Goal: Task Accomplishment & Management: Use online tool/utility

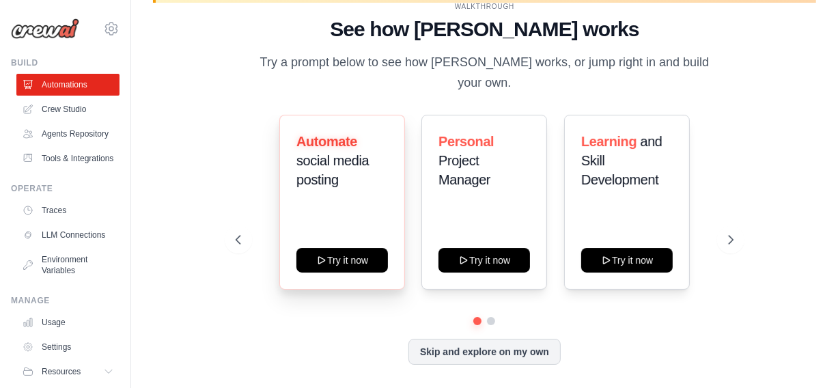
scroll to position [46, 0]
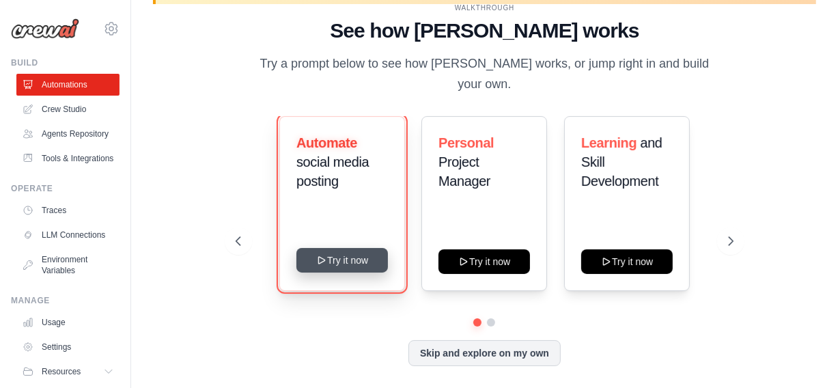
click at [312, 250] on button "Try it now" at bounding box center [342, 260] width 92 height 25
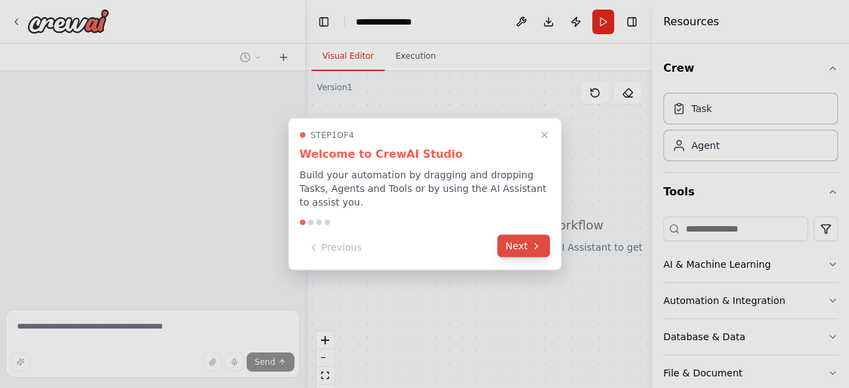
click at [539, 240] on icon at bounding box center [536, 245] width 11 height 11
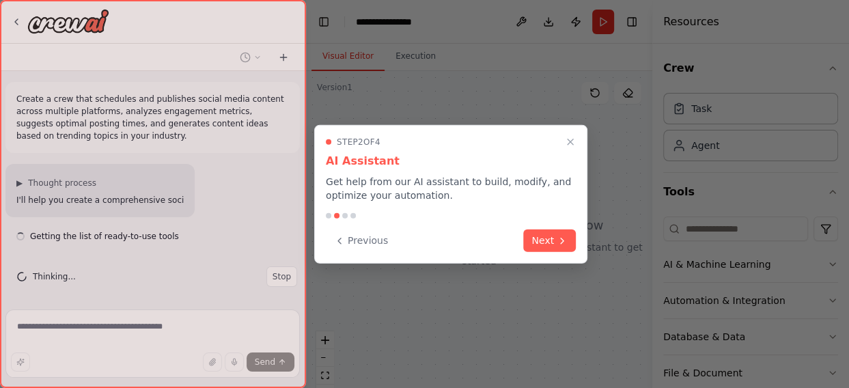
scroll to position [3, 0]
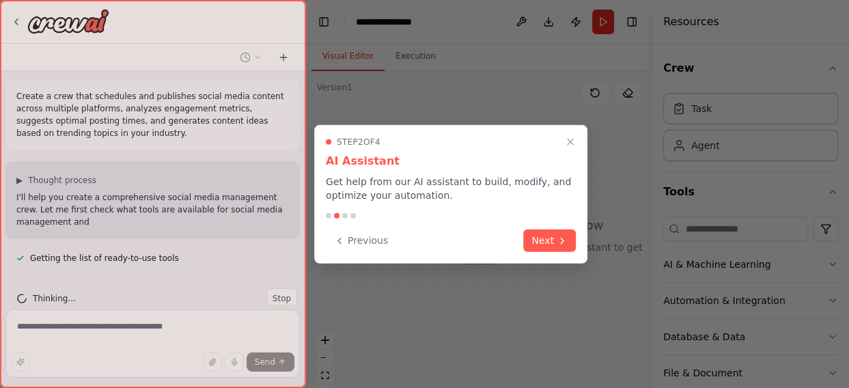
click at [539, 235] on button "Next" at bounding box center [549, 240] width 53 height 23
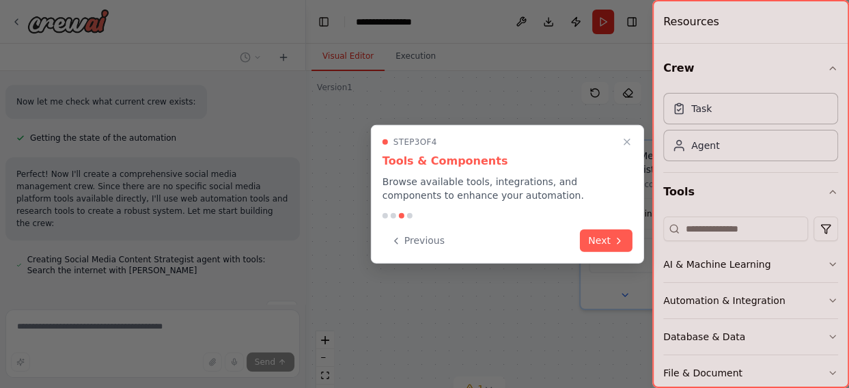
scroll to position [589, 0]
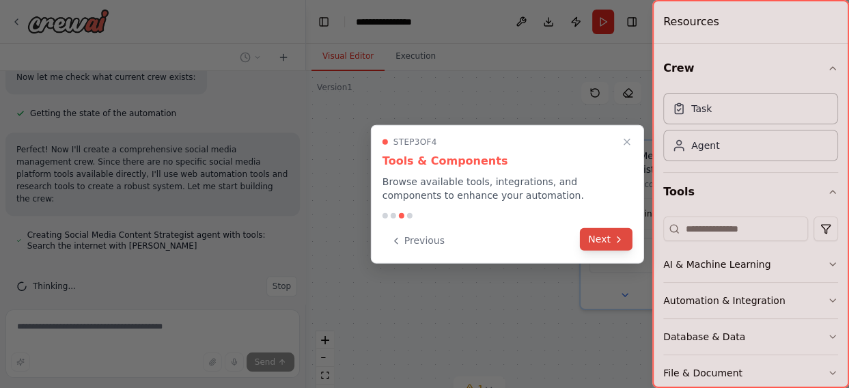
click at [581, 244] on button "Next" at bounding box center [606, 239] width 53 height 23
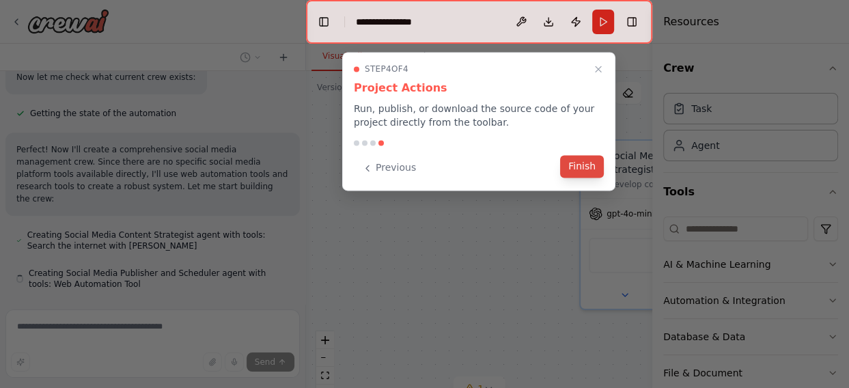
scroll to position [627, 0]
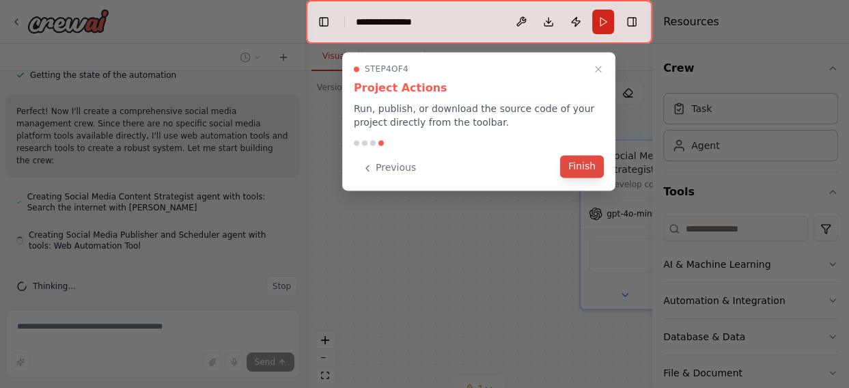
click at [565, 172] on button "Finish" at bounding box center [582, 166] width 44 height 23
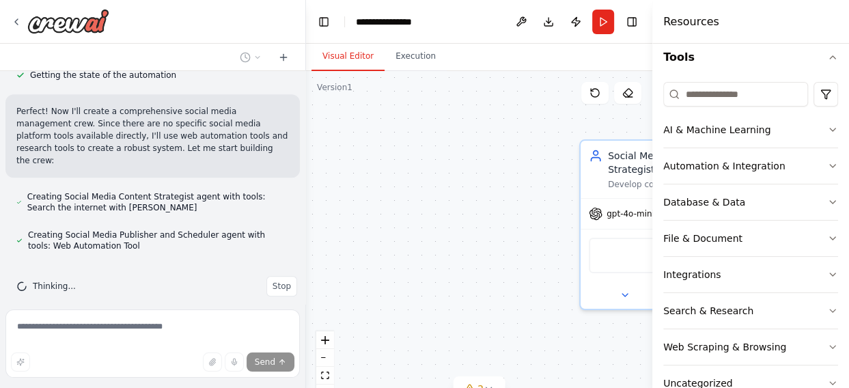
scroll to position [169, 0]
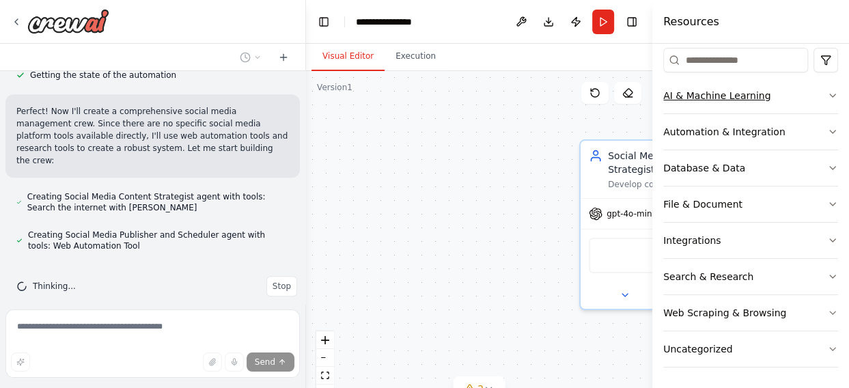
click at [812, 86] on button "AI & Machine Learning" at bounding box center [750, 96] width 175 height 36
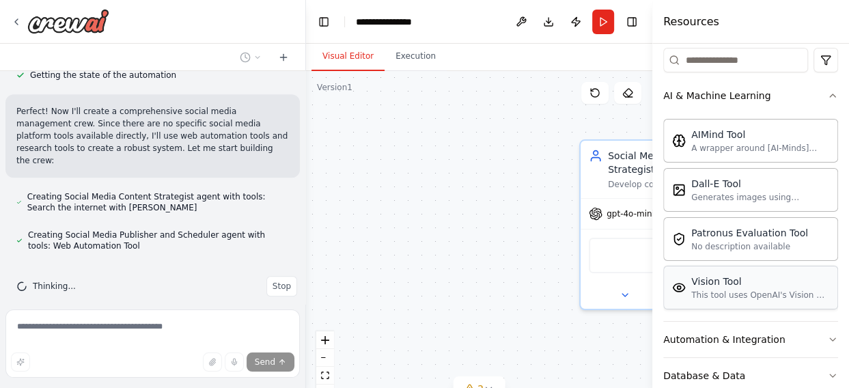
scroll to position [305, 0]
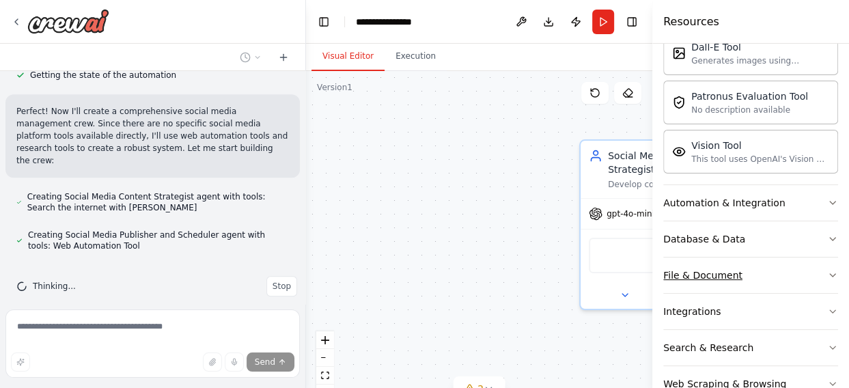
click at [785, 281] on button "File & Document" at bounding box center [750, 275] width 175 height 36
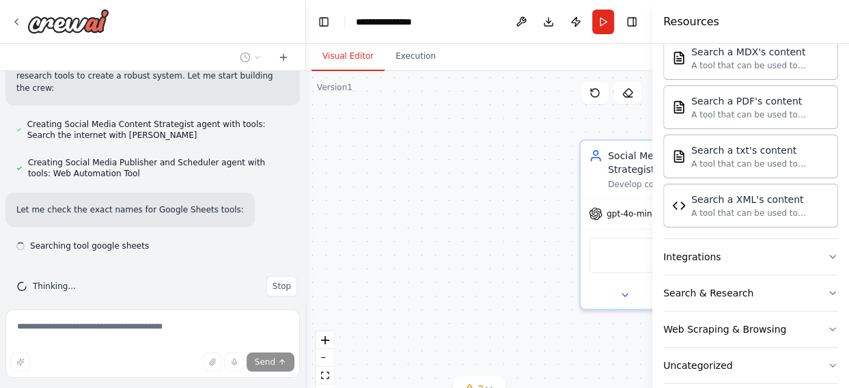
scroll to position [779, 0]
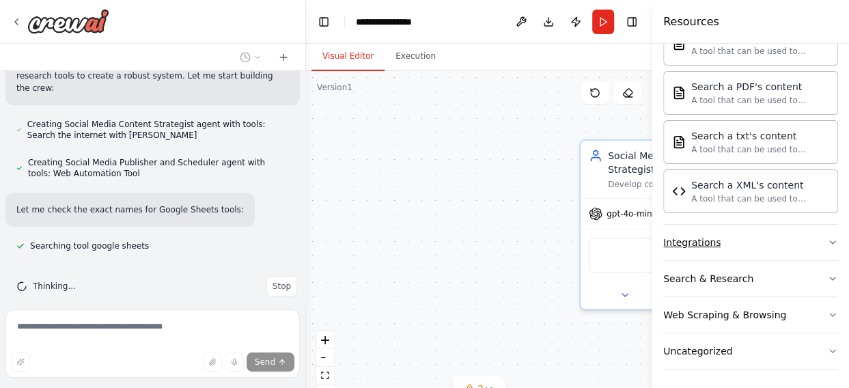
click at [774, 247] on button "Integrations" at bounding box center [750, 243] width 175 height 36
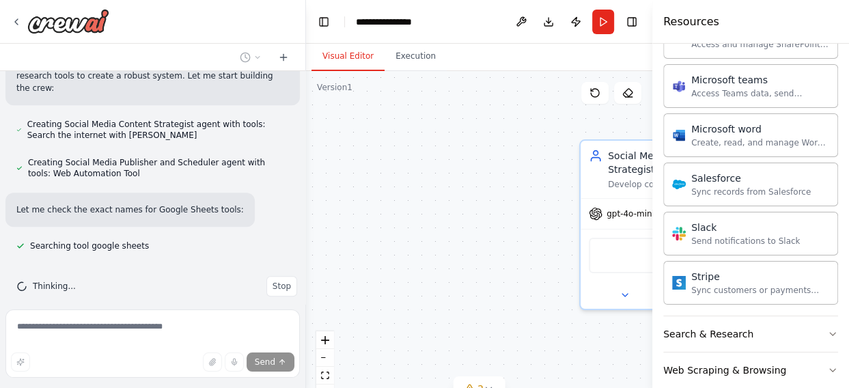
scroll to position [1574, 0]
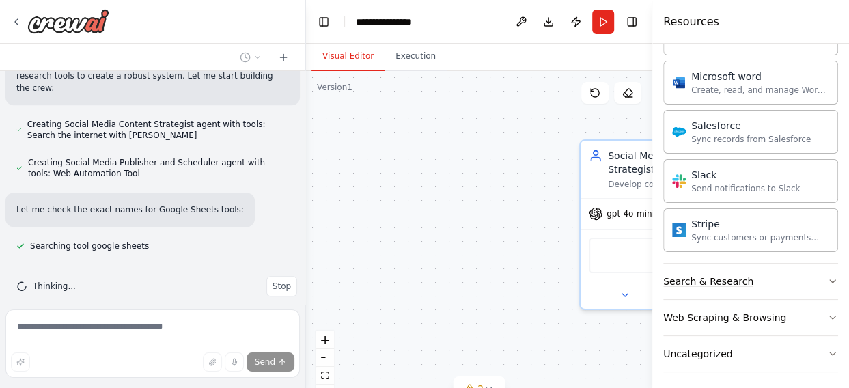
click at [789, 264] on button "Search & Research" at bounding box center [750, 282] width 175 height 36
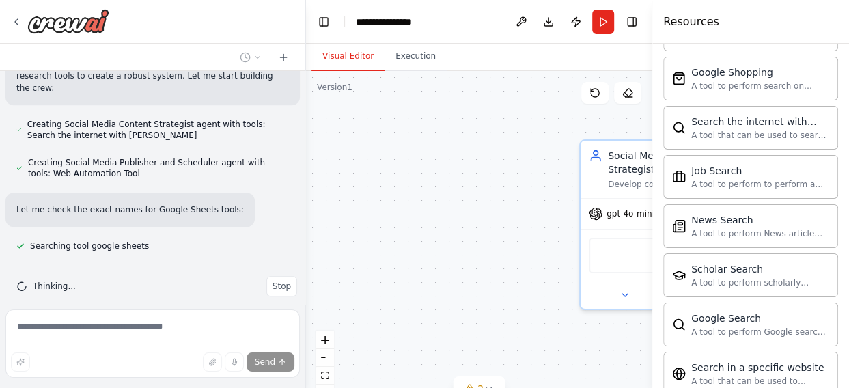
scroll to position [2271, 0]
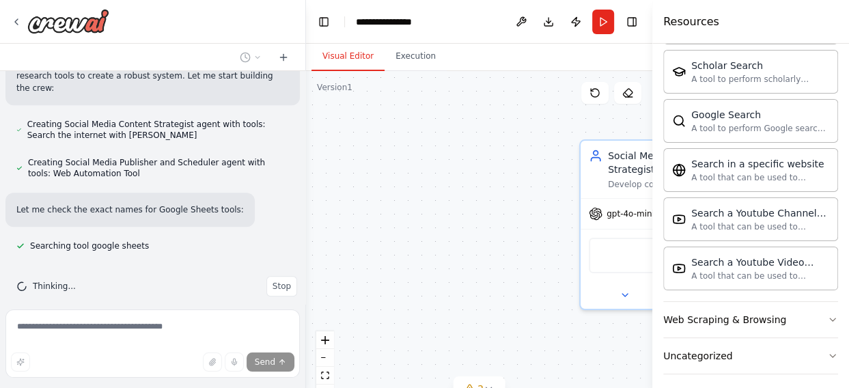
click at [411, 241] on div "Social Media Content Strategist Develop comprehensive content strategies and ge…" at bounding box center [479, 241] width 346 height 341
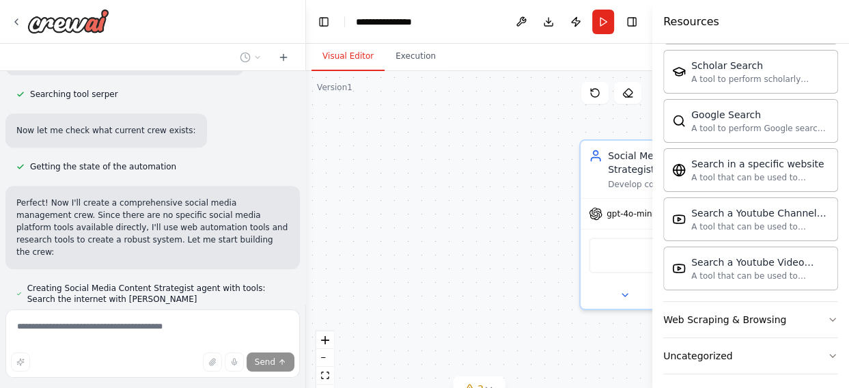
scroll to position [783, 0]
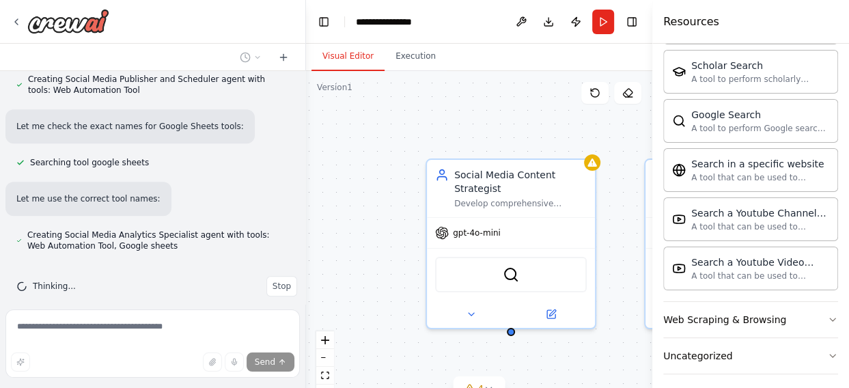
drag, startPoint x: 462, startPoint y: 207, endPoint x: 313, endPoint y: 225, distance: 149.9
click at [313, 225] on div "Social Media Content Strategist Develop comprehensive content strategies and ge…" at bounding box center [479, 241] width 346 height 341
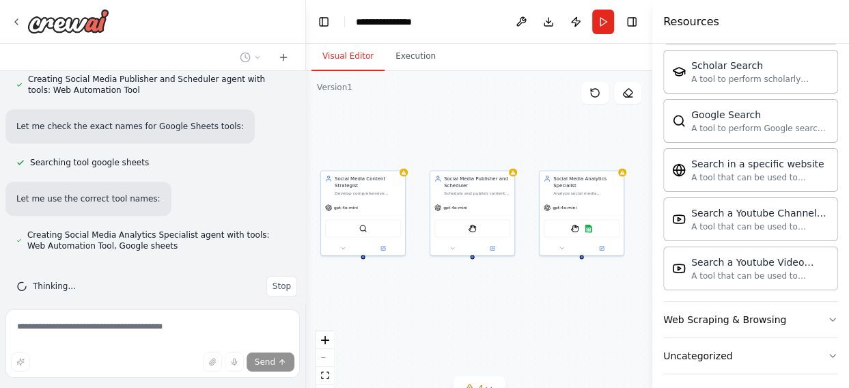
drag, startPoint x: 512, startPoint y: 130, endPoint x: 410, endPoint y: 143, distance: 103.2
click at [410, 143] on div "Social Media Content Strategist Develop comprehensive content strategies and ge…" at bounding box center [479, 241] width 346 height 341
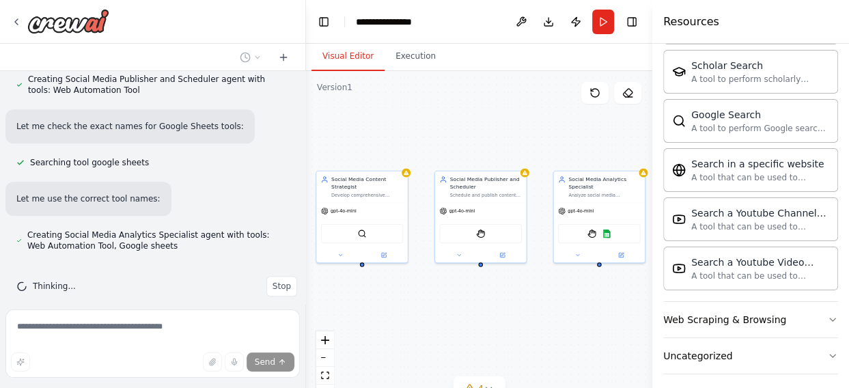
scroll to position [821, 0]
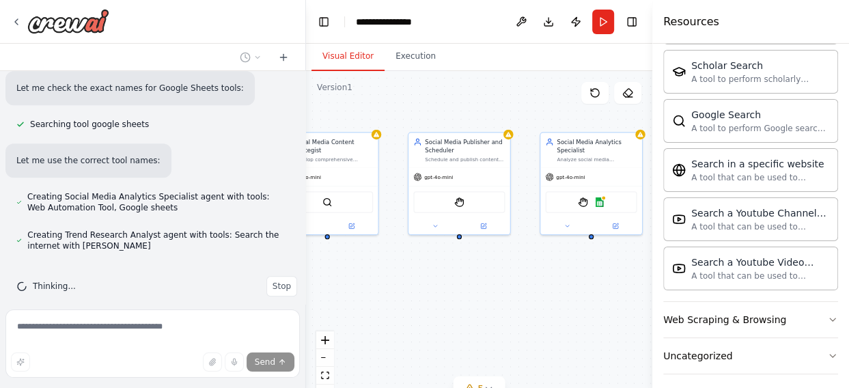
drag, startPoint x: 494, startPoint y: 145, endPoint x: 410, endPoint y: -52, distance: 214.5
click at [410, 0] on html "Create a crew that schedules and publishes social media content across multiple…" at bounding box center [424, 194] width 849 height 388
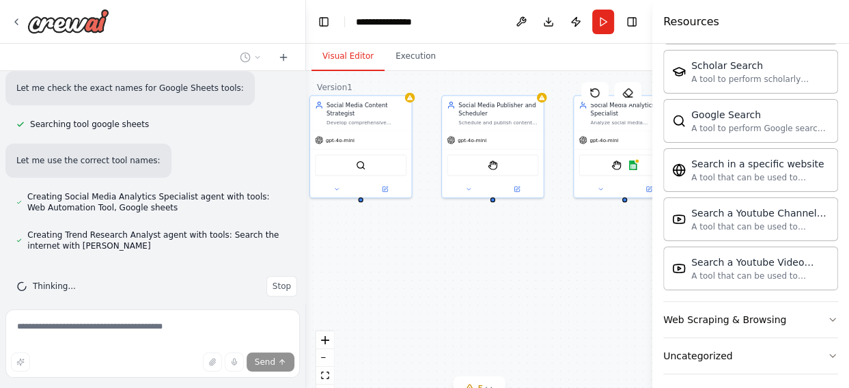
drag, startPoint x: 538, startPoint y: 221, endPoint x: 626, endPoint y: 339, distance: 147.5
click at [626, 339] on div "Social Media Content Strategist Develop comprehensive content strategies and ge…" at bounding box center [479, 241] width 346 height 341
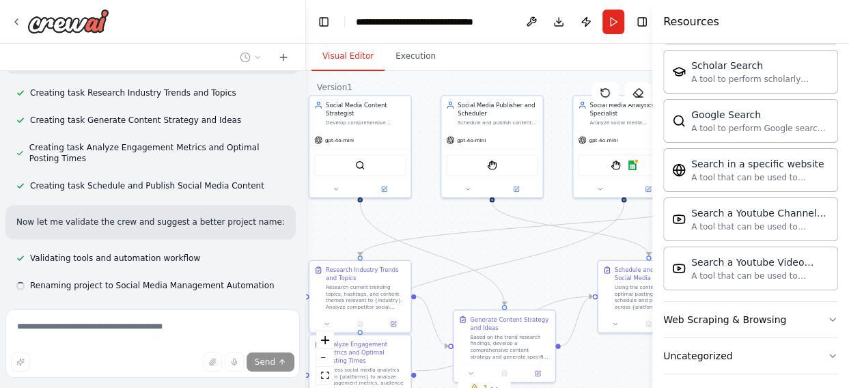
scroll to position [1086, 0]
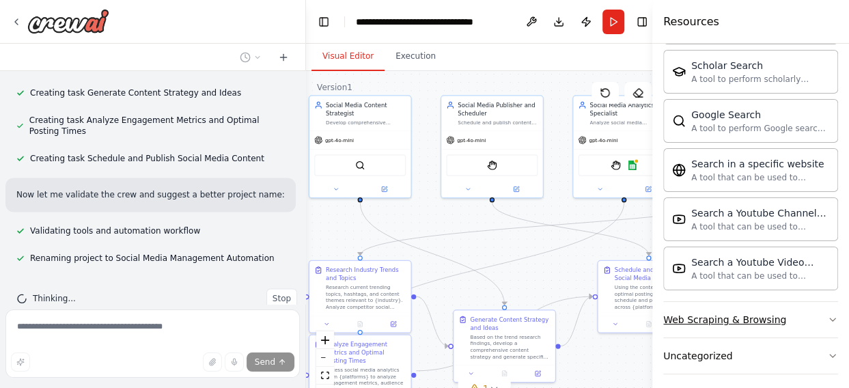
click at [827, 314] on icon "button" at bounding box center [832, 319] width 11 height 11
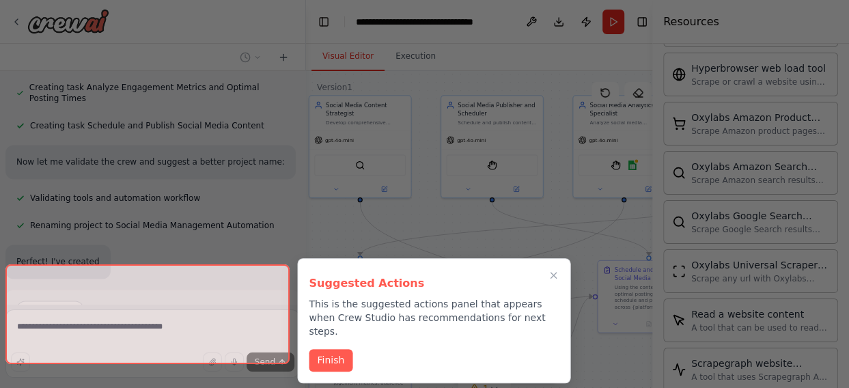
scroll to position [2762, 0]
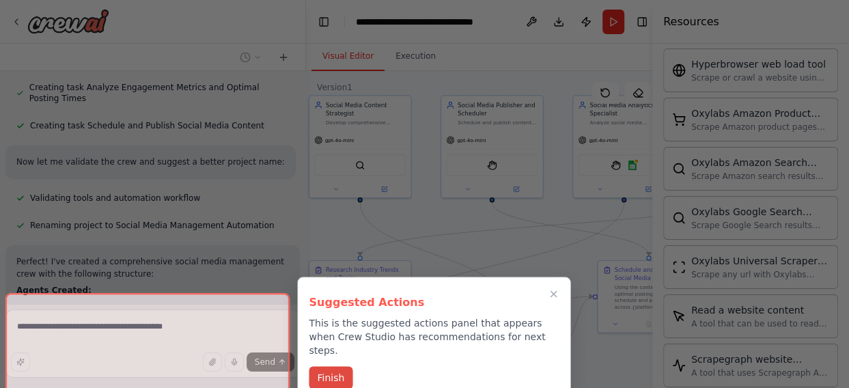
click at [325, 366] on button "Finish" at bounding box center [331, 377] width 44 height 23
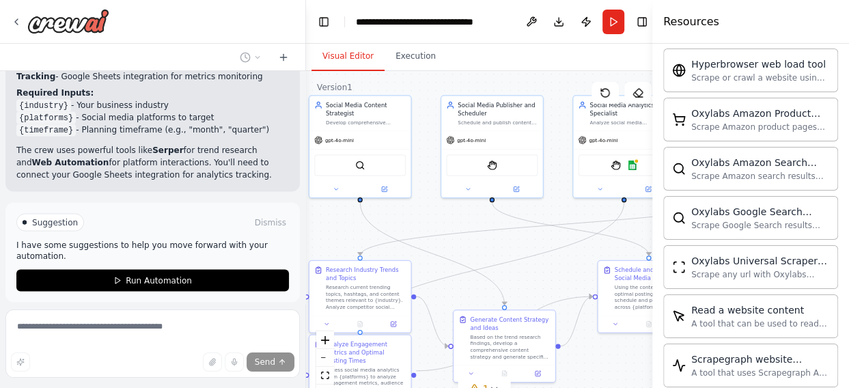
scroll to position [1688, 0]
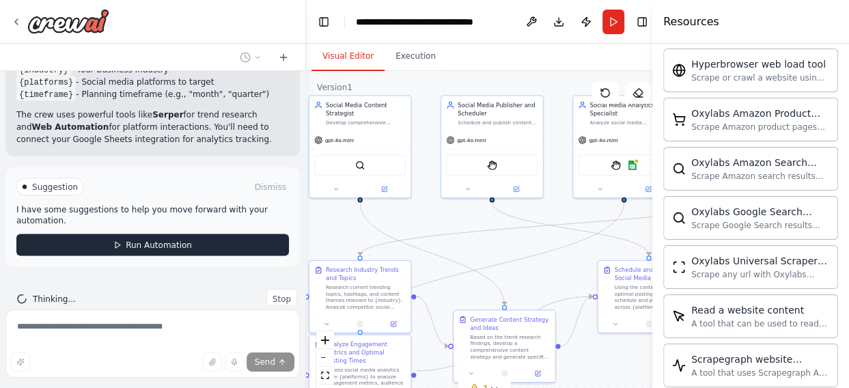
click at [132, 240] on span "Run Automation" at bounding box center [159, 245] width 66 height 11
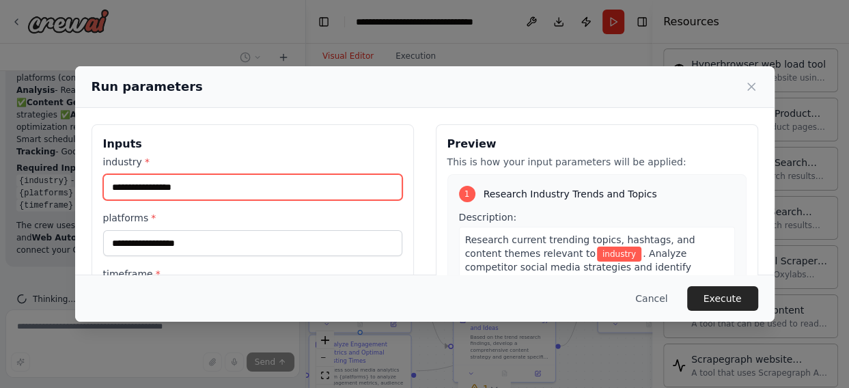
click at [158, 182] on input "industry *" at bounding box center [252, 187] width 299 height 26
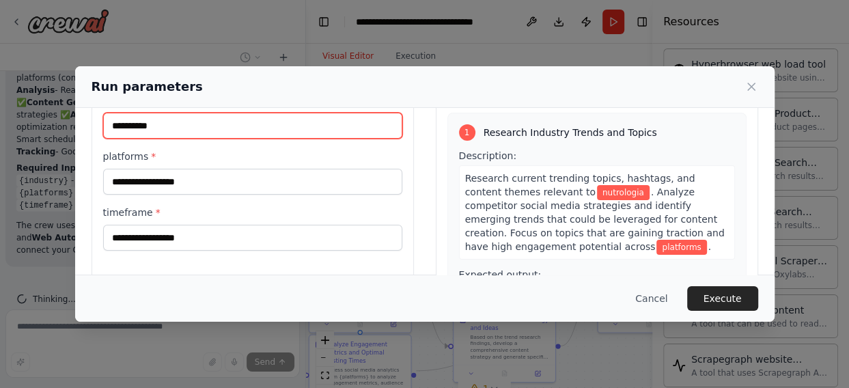
scroll to position [62, 0]
type input "**********"
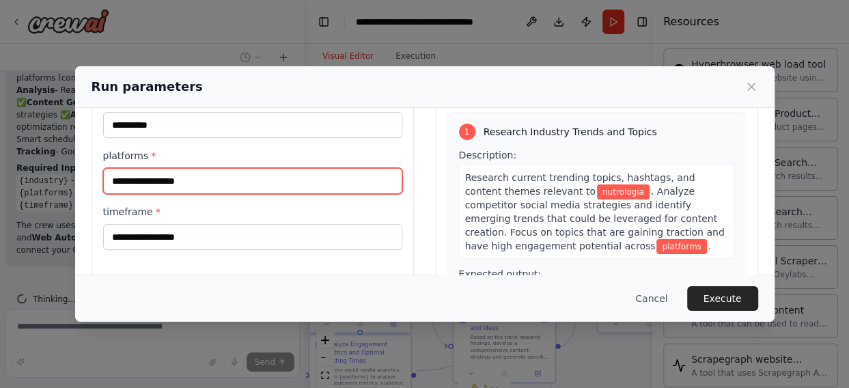
click at [158, 182] on input "platforms *" at bounding box center [252, 181] width 299 height 26
type input "*********"
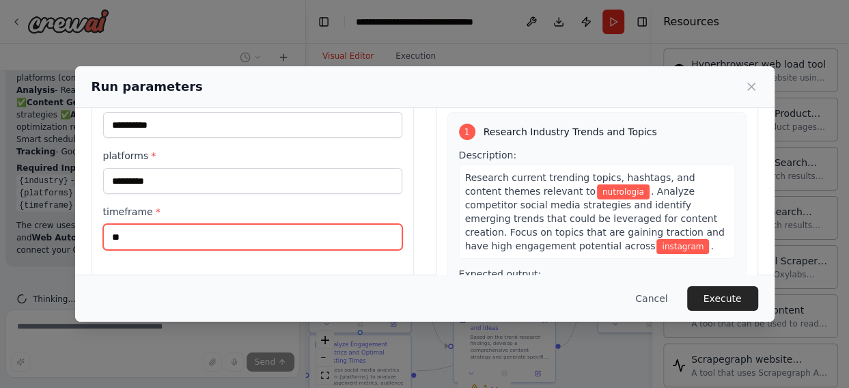
type input "*"
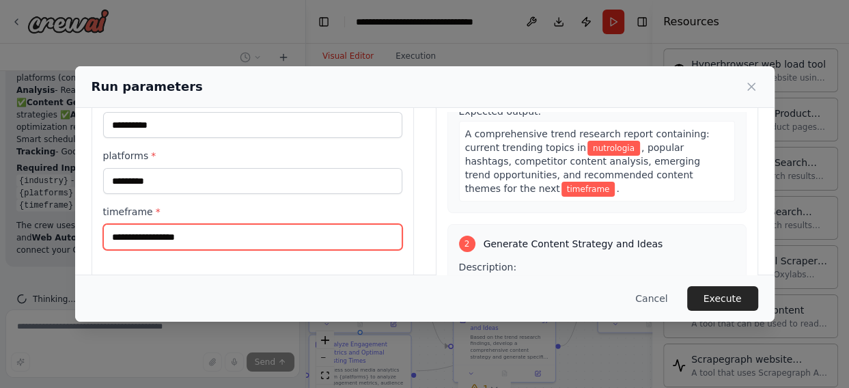
scroll to position [163, 0]
type input "****"
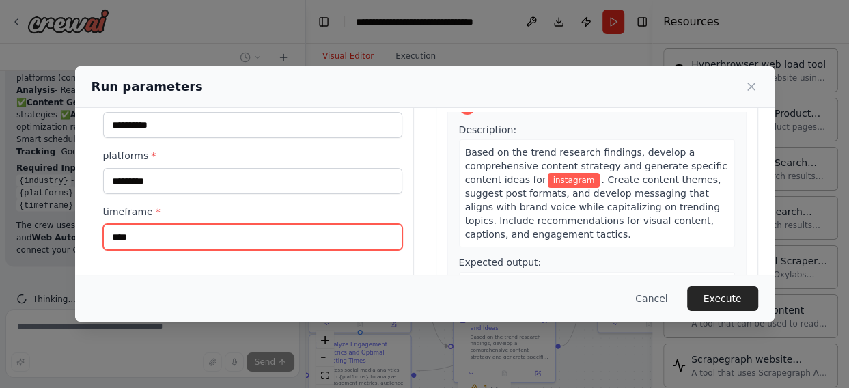
scroll to position [188, 0]
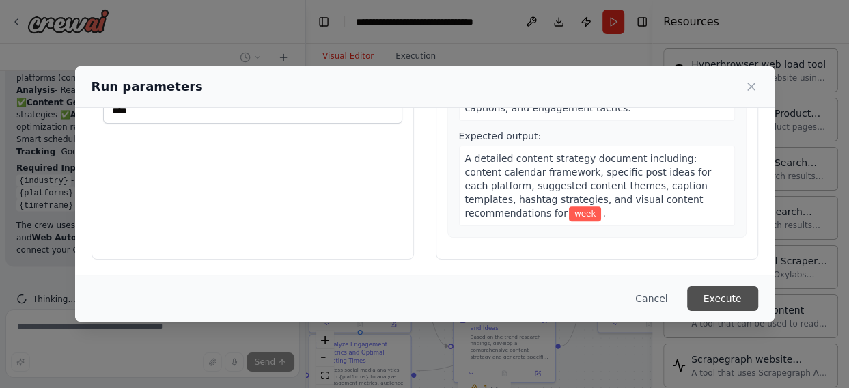
click at [723, 292] on button "Execute" at bounding box center [722, 298] width 71 height 25
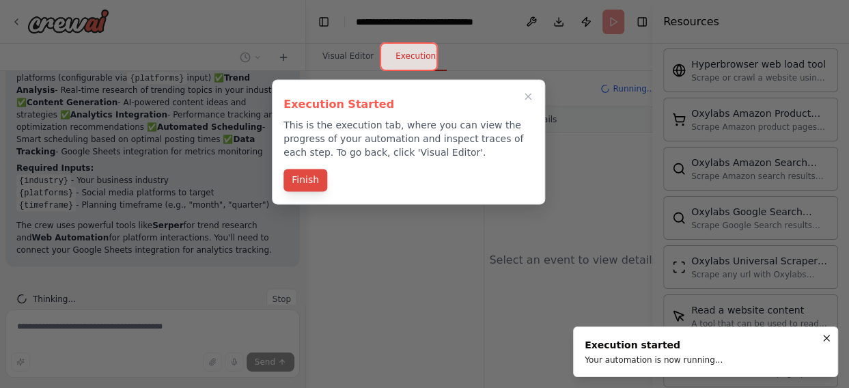
click at [293, 172] on button "Finish" at bounding box center [305, 180] width 44 height 23
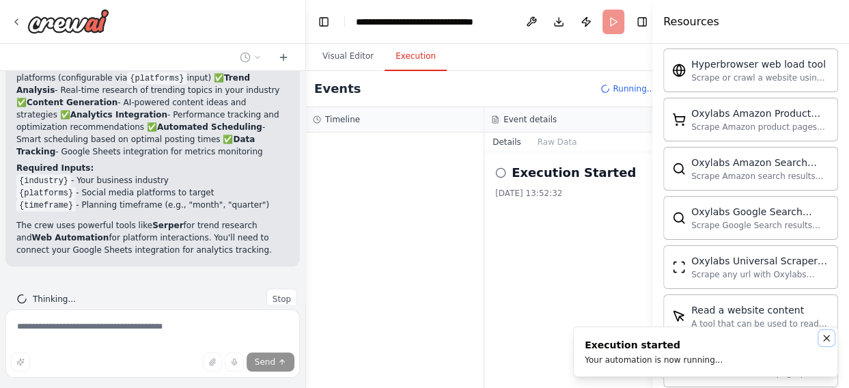
click at [830, 342] on icon "Notifications (F8)" at bounding box center [826, 338] width 11 height 11
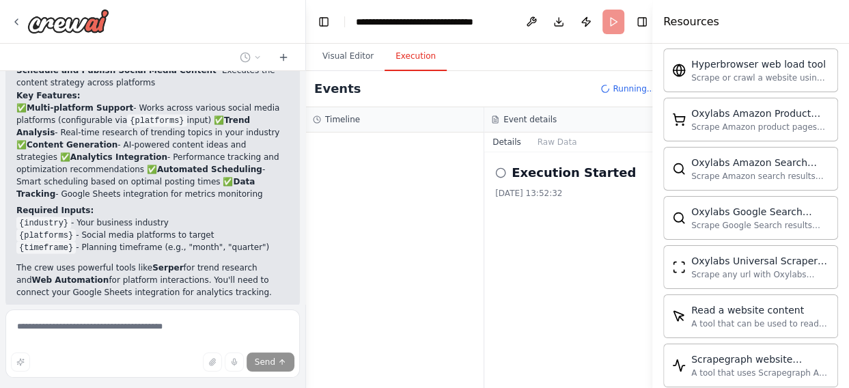
scroll to position [1578, 0]
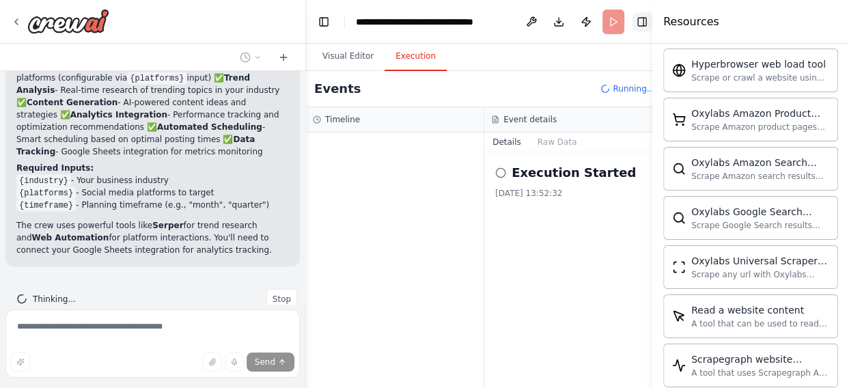
click at [639, 21] on button "Toggle Right Sidebar" at bounding box center [641, 21] width 19 height 19
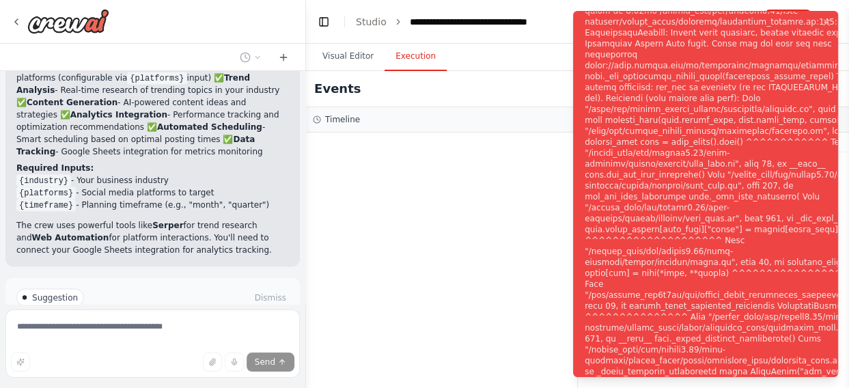
click at [645, 208] on div "Notifications (F8)" at bounding box center [735, 202] width 301 height 481
click at [481, 221] on div at bounding box center [441, 259] width 271 height 255
click at [479, 57] on div "Visual Editor Execution" at bounding box center [577, 57] width 543 height 27
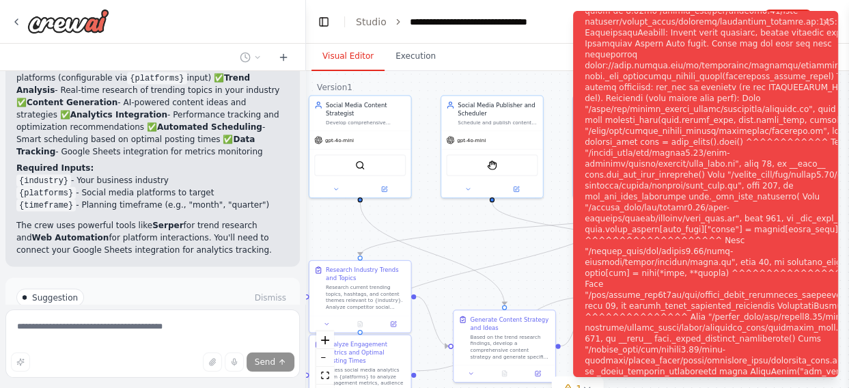
click at [340, 48] on button "Visual Editor" at bounding box center [347, 56] width 73 height 29
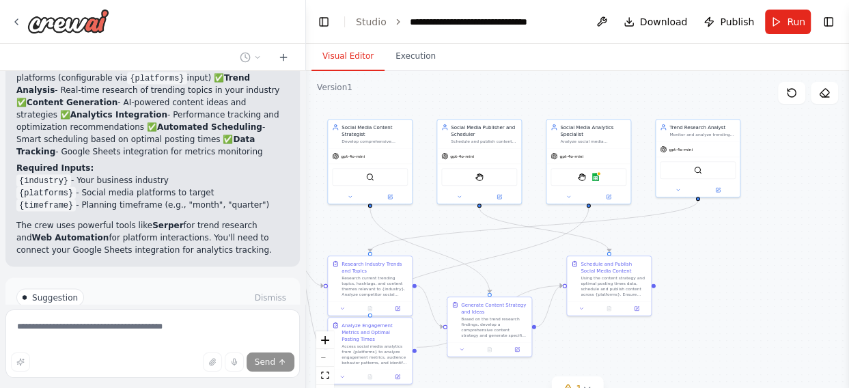
scroll to position [1688, 0]
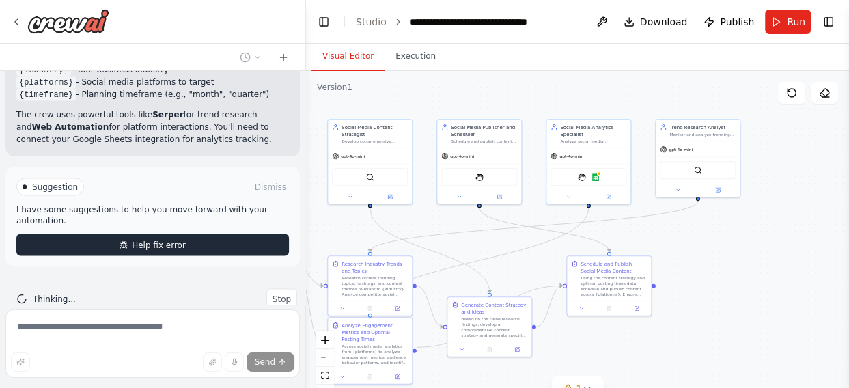
click at [141, 240] on span "Help fix error" at bounding box center [159, 245] width 54 height 11
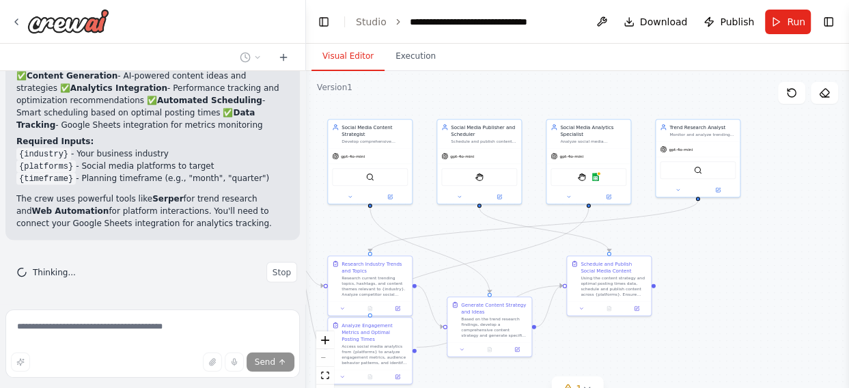
scroll to position [1578, 0]
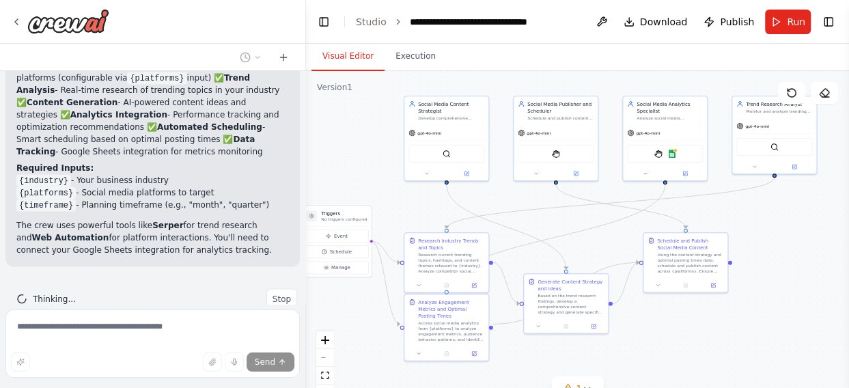
drag, startPoint x: 448, startPoint y: 241, endPoint x: 526, endPoint y: 218, distance: 81.2
click at [526, 218] on div ".deletable-edge-delete-btn { width: 20px; height: 20px; border: 0px solid #ffff…" at bounding box center [577, 241] width 543 height 341
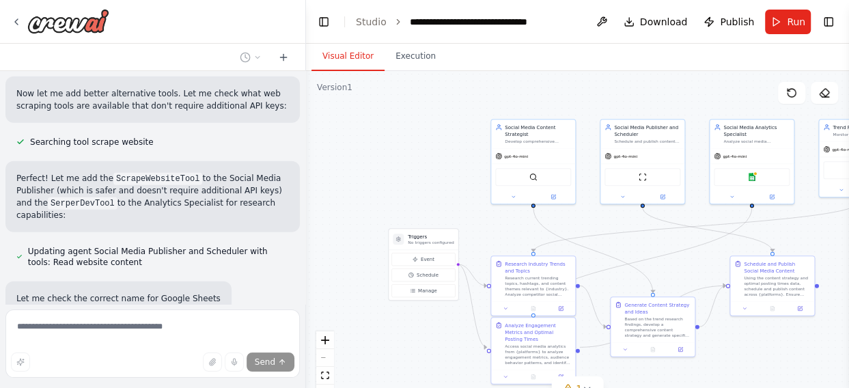
scroll to position [2136, 0]
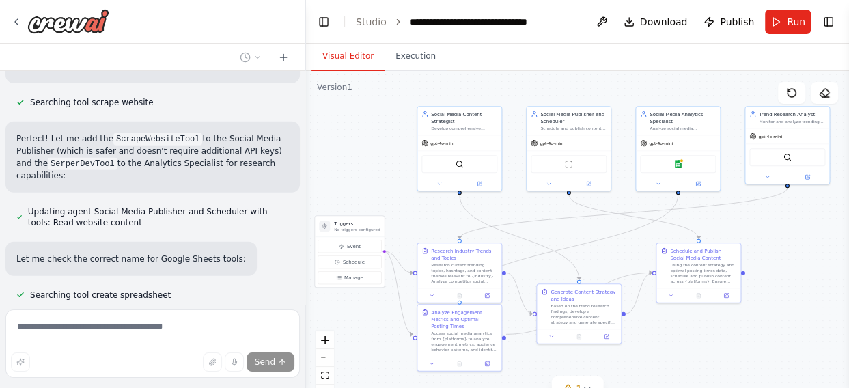
drag, startPoint x: 367, startPoint y: 173, endPoint x: 378, endPoint y: 183, distance: 15.5
click at [378, 183] on div ".deletable-edge-delete-btn { width: 20px; height: 20px; border: 0px solid #ffff…" at bounding box center [577, 241] width 543 height 341
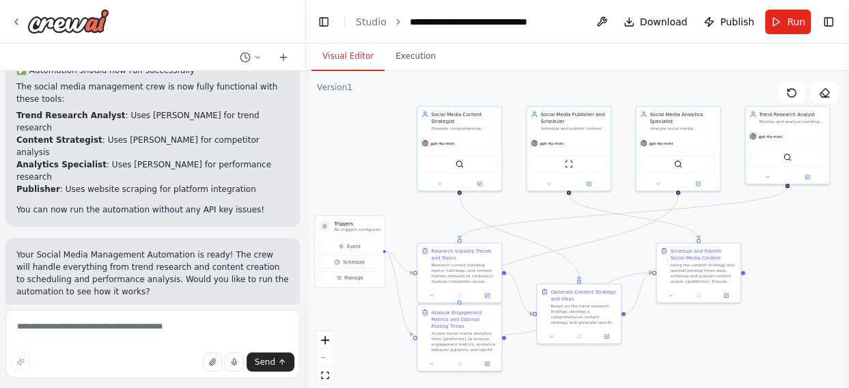
scroll to position [3135, 0]
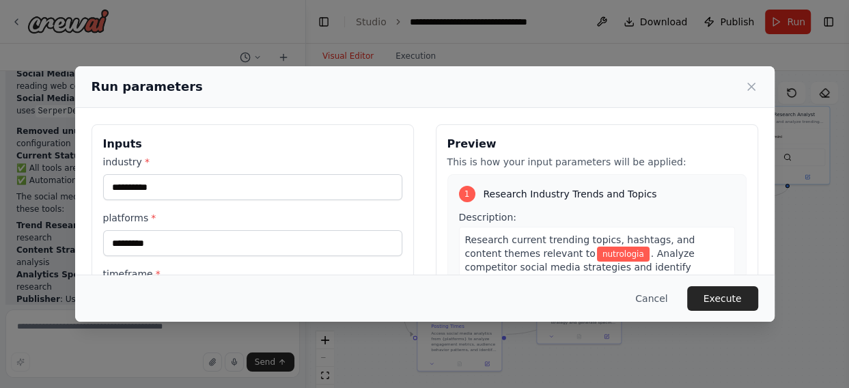
click at [163, 207] on div "**********" at bounding box center [252, 233] width 299 height 157
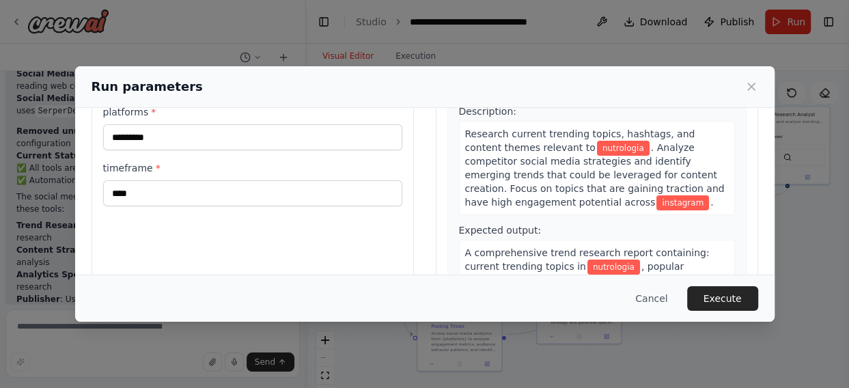
scroll to position [188, 0]
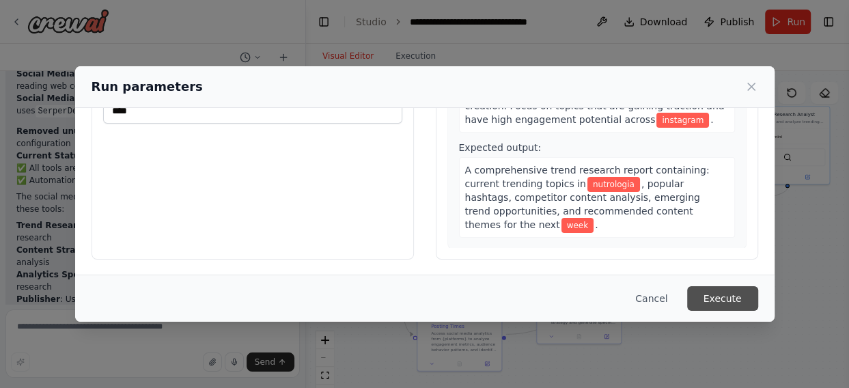
click at [721, 286] on button "Execute" at bounding box center [722, 298] width 71 height 25
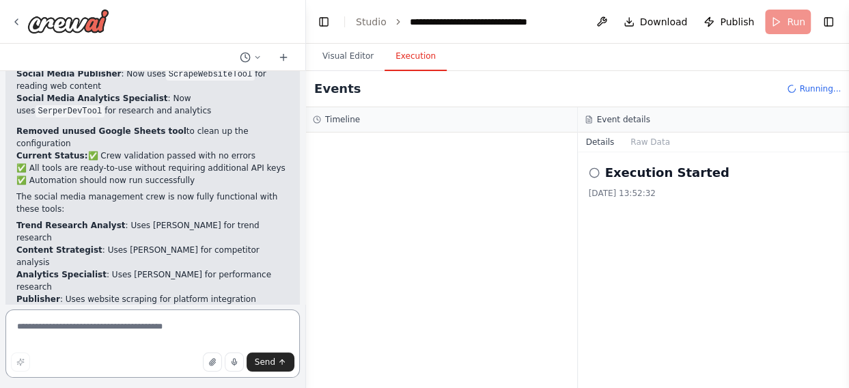
click at [147, 324] on textarea at bounding box center [152, 343] width 294 height 68
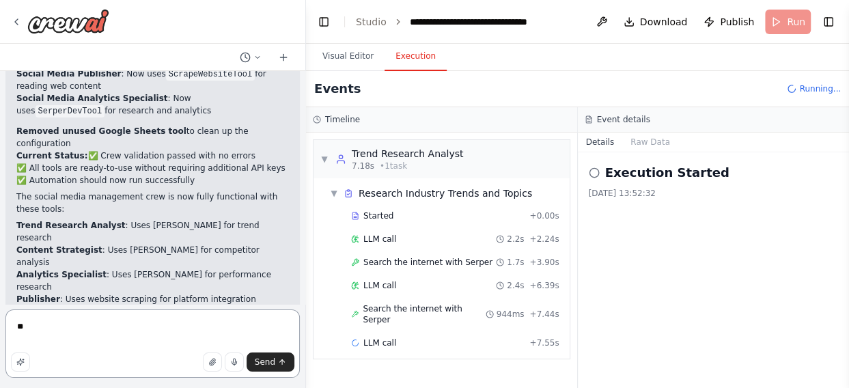
type textarea "*"
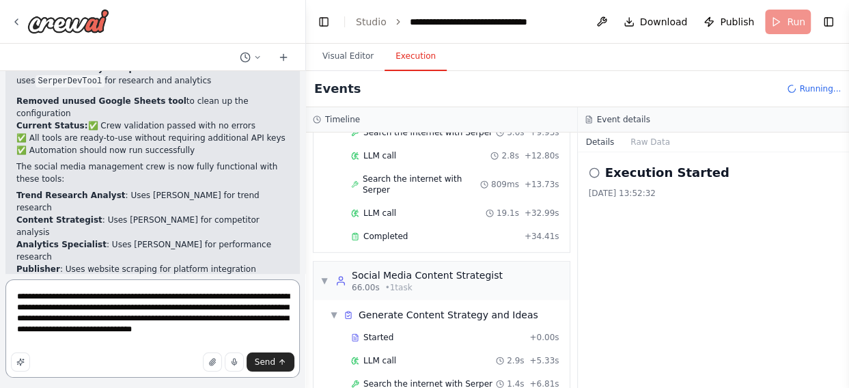
scroll to position [3055, 0]
type textarea "**********"
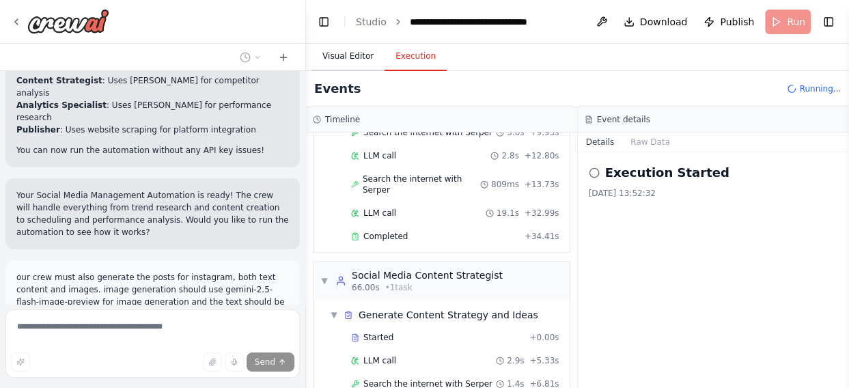
scroll to position [3246, 0]
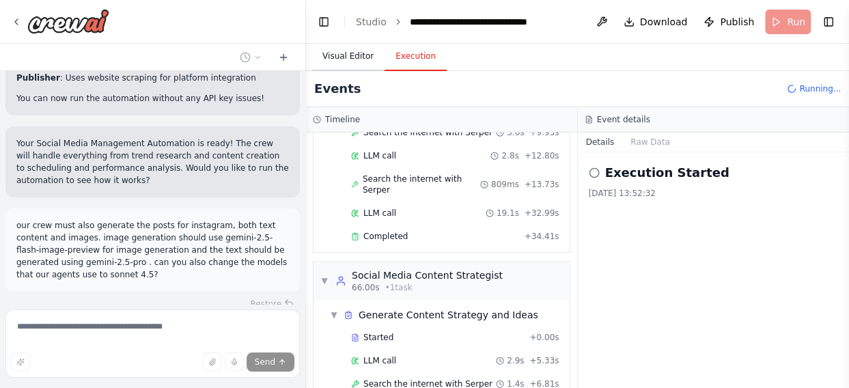
click at [341, 56] on button "Visual Editor" at bounding box center [347, 56] width 73 height 29
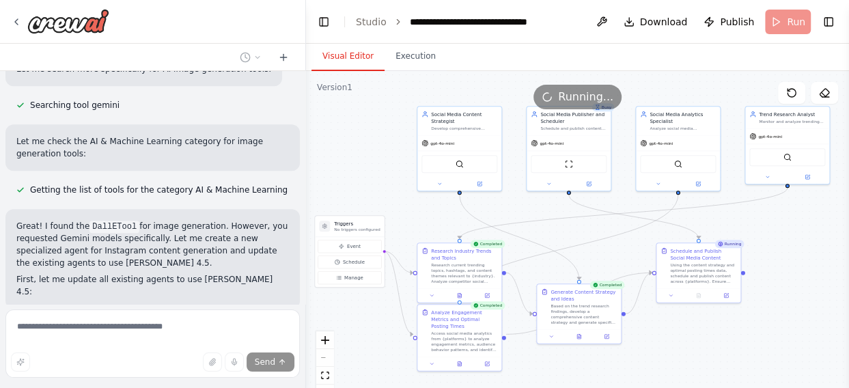
scroll to position [3674, 0]
